Goal: Find specific page/section: Find specific page/section

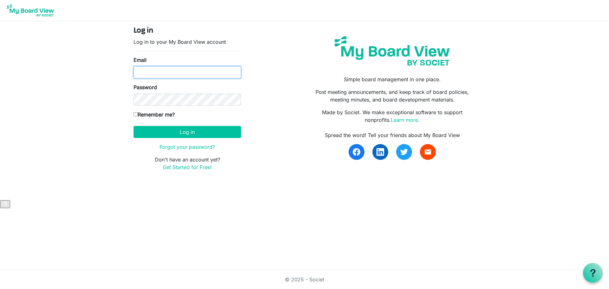
type input "[EMAIL_ADDRESS][DOMAIN_NAME]"
click at [159, 116] on label "Remember me?" at bounding box center [154, 115] width 41 height 8
click at [138, 116] on input "Remember me?" at bounding box center [136, 114] width 4 height 4
checkbox input "true"
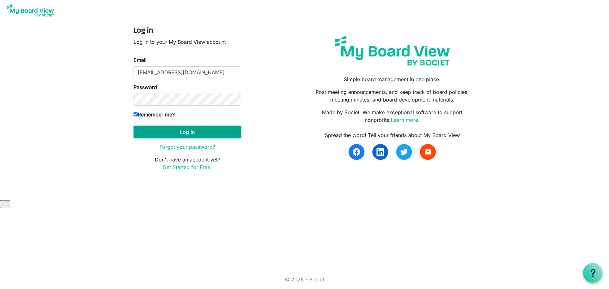
click at [162, 131] on button "Log in" at bounding box center [188, 132] width 108 height 12
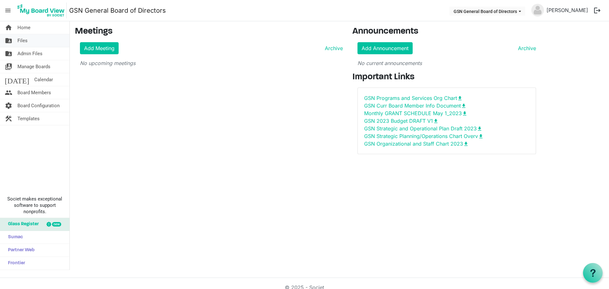
click at [29, 41] on link "folder_shared Files" at bounding box center [35, 40] width 70 height 13
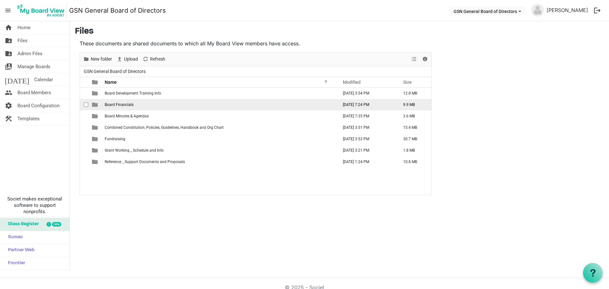
click at [112, 104] on span "Board Financials" at bounding box center [119, 105] width 29 height 4
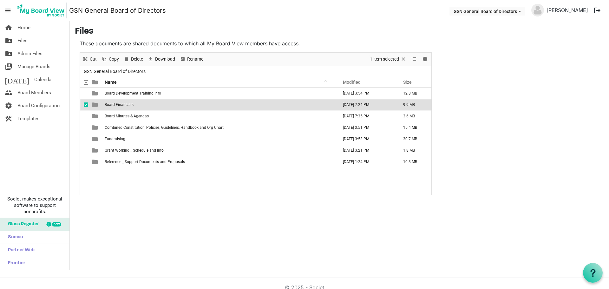
click at [112, 104] on span "Board Financials" at bounding box center [119, 105] width 29 height 4
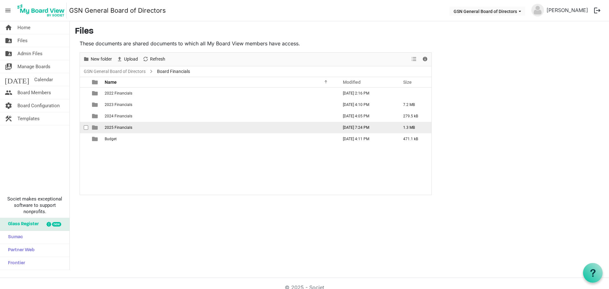
click at [113, 125] on span "2025 Financials" at bounding box center [119, 127] width 28 height 4
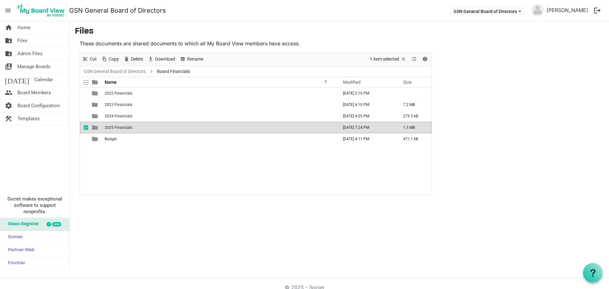
click at [113, 125] on span "2025 Financials" at bounding box center [119, 127] width 28 height 4
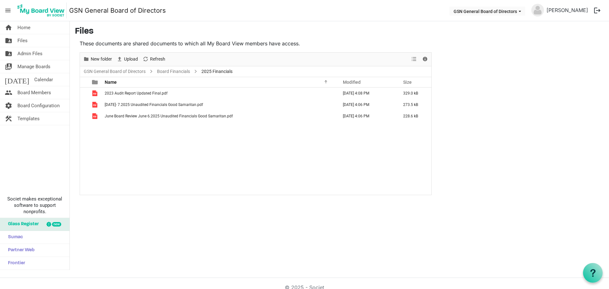
click at [95, 31] on h3 "Files" at bounding box center [339, 31] width 529 height 11
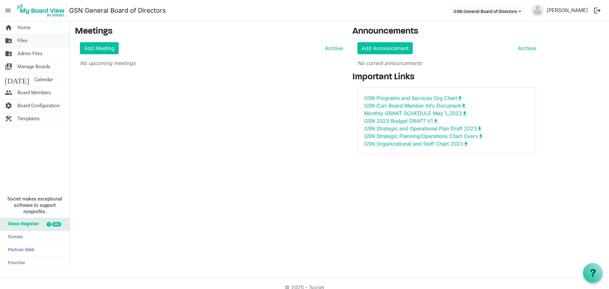
click at [28, 38] on link "folder_shared Files" at bounding box center [35, 40] width 70 height 13
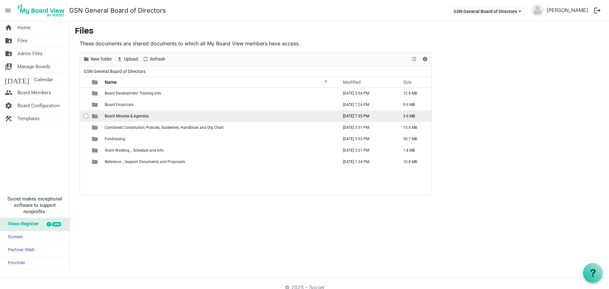
click at [111, 116] on span "Board Minutes & Agendas" at bounding box center [127, 116] width 44 height 4
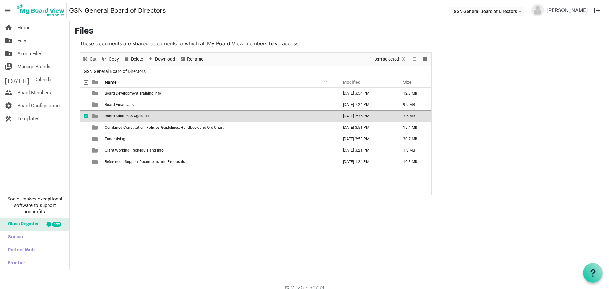
click at [111, 116] on span "Board Minutes & Agendas" at bounding box center [127, 116] width 44 height 4
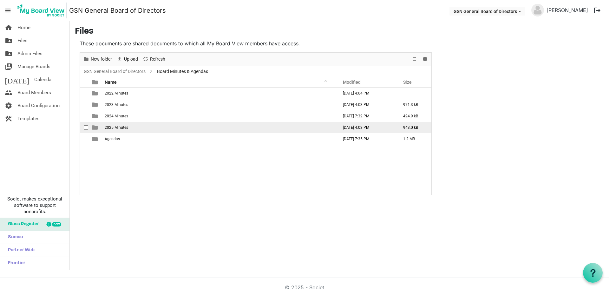
click at [111, 129] on span "2025 Minutes" at bounding box center [116, 127] width 23 height 4
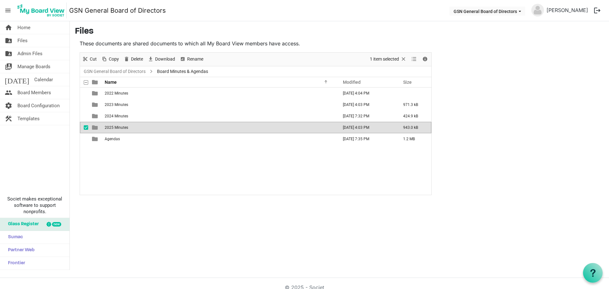
click at [111, 129] on span "2025 Minutes" at bounding box center [116, 127] width 23 height 4
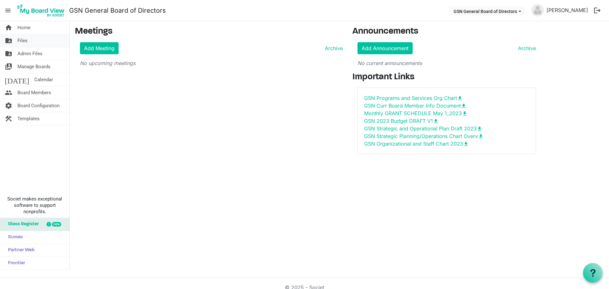
click at [18, 42] on span "Files" at bounding box center [22, 40] width 10 height 13
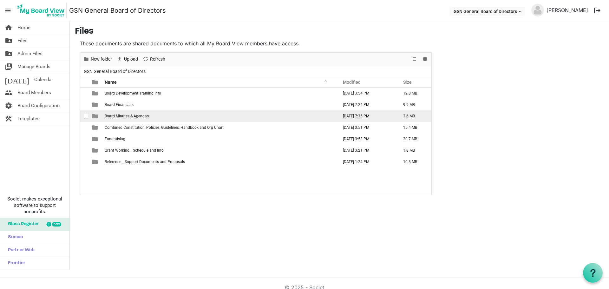
click at [109, 117] on span "Board Minutes & Agendas" at bounding box center [127, 116] width 44 height 4
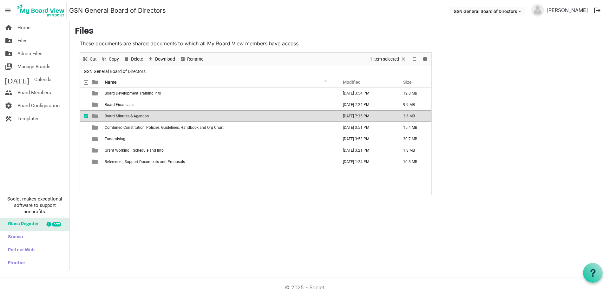
click at [109, 117] on span "Board Minutes & Agendas" at bounding box center [127, 116] width 44 height 4
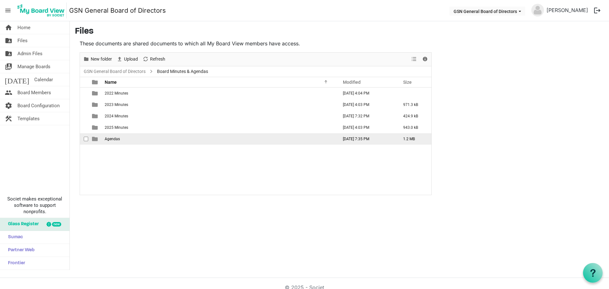
click at [107, 138] on span "Agendas" at bounding box center [112, 139] width 15 height 4
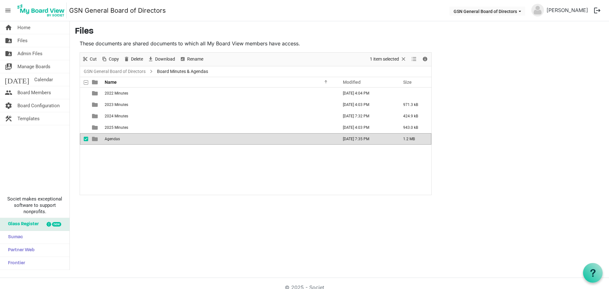
click at [107, 138] on span "Agendas" at bounding box center [112, 139] width 15 height 4
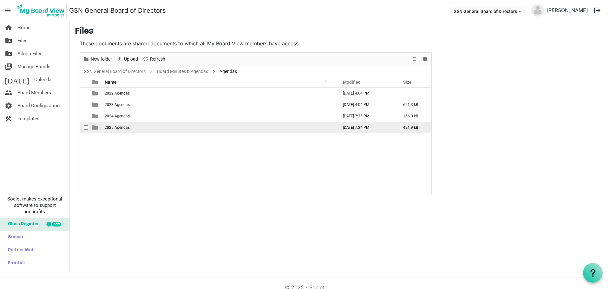
click at [107, 127] on span "2025 Agendas" at bounding box center [117, 127] width 25 height 4
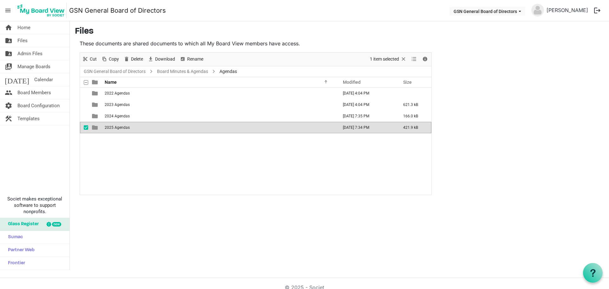
click at [107, 127] on span "2025 Agendas" at bounding box center [117, 127] width 25 height 4
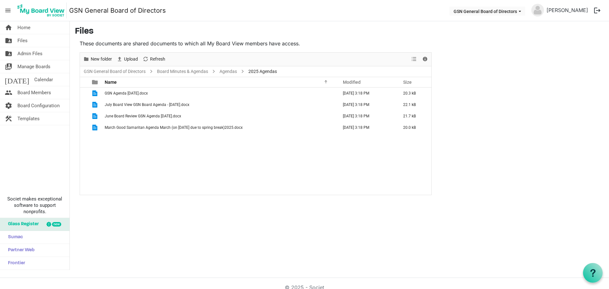
click at [107, 143] on div "GSN Agenda [DATE].docx [DATE] 3:18 PM 20.3 kB July Board View GSN Board Agenda …" at bounding box center [256, 141] width 352 height 107
